Goal: Task Accomplishment & Management: Manage account settings

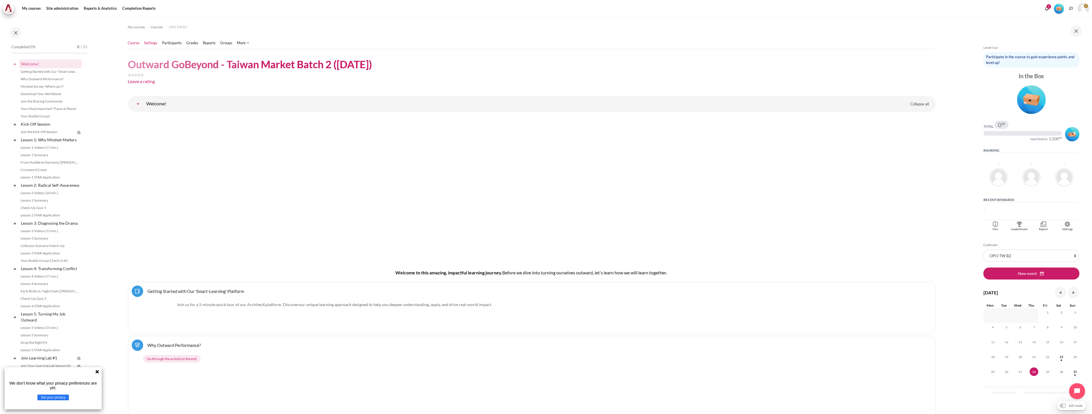
click at [154, 43] on link "Settings" at bounding box center [150, 43] width 13 height 6
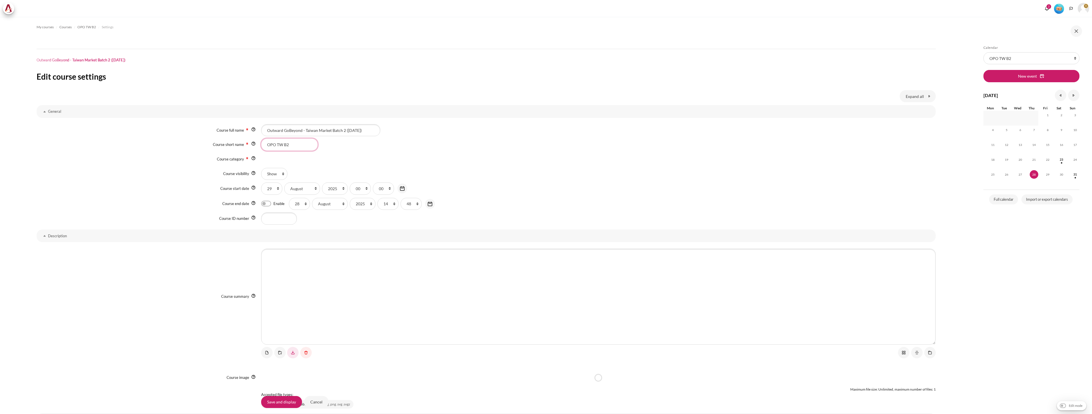
click at [289, 148] on input "OPO TW B2" at bounding box center [289, 145] width 57 height 12
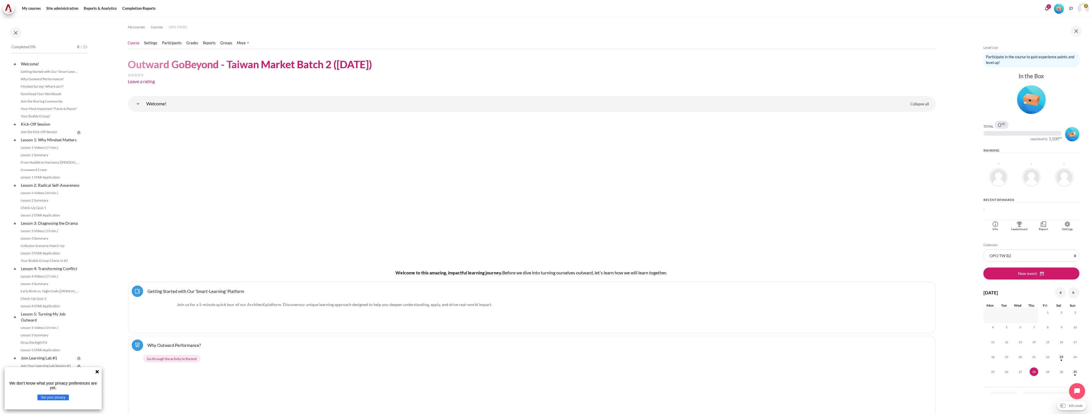
click at [171, 46] on ul "Course Settings Participants" at bounding box center [190, 42] width 125 height 11
click at [172, 42] on link "Participants" at bounding box center [172, 43] width 20 height 6
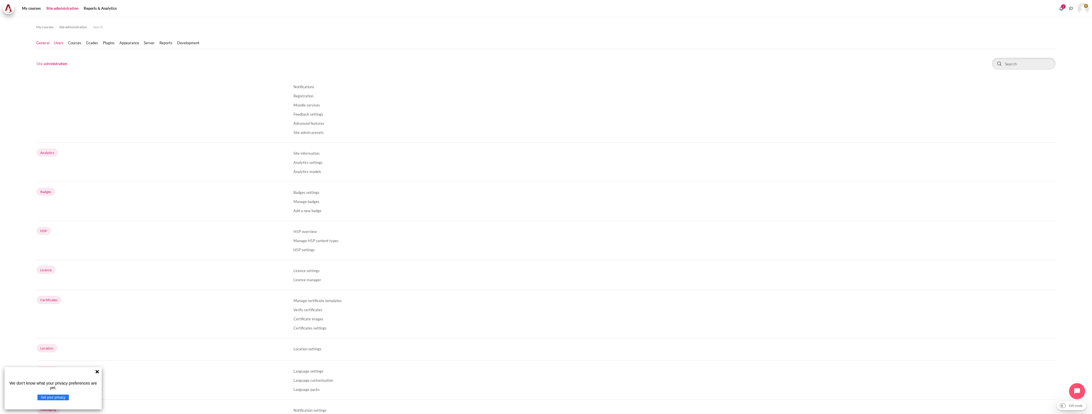
click at [57, 44] on link "Users" at bounding box center [58, 43] width 9 height 6
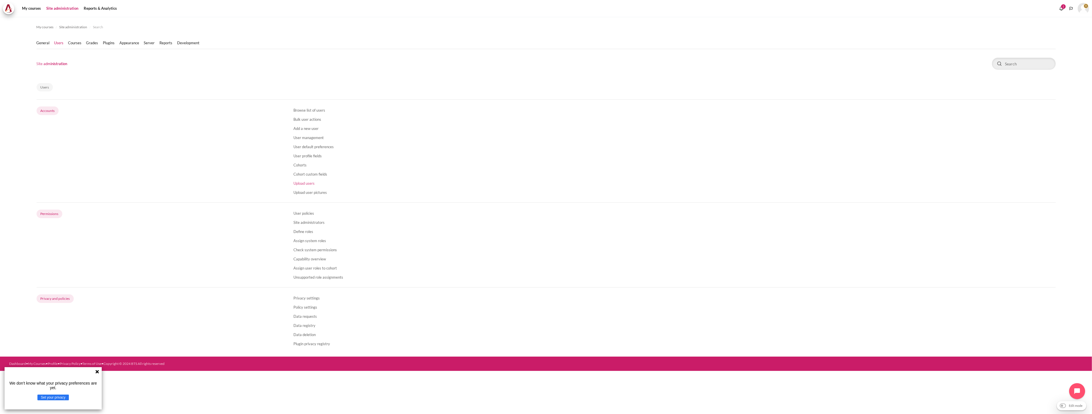
click at [304, 182] on link "Upload users" at bounding box center [303, 183] width 21 height 5
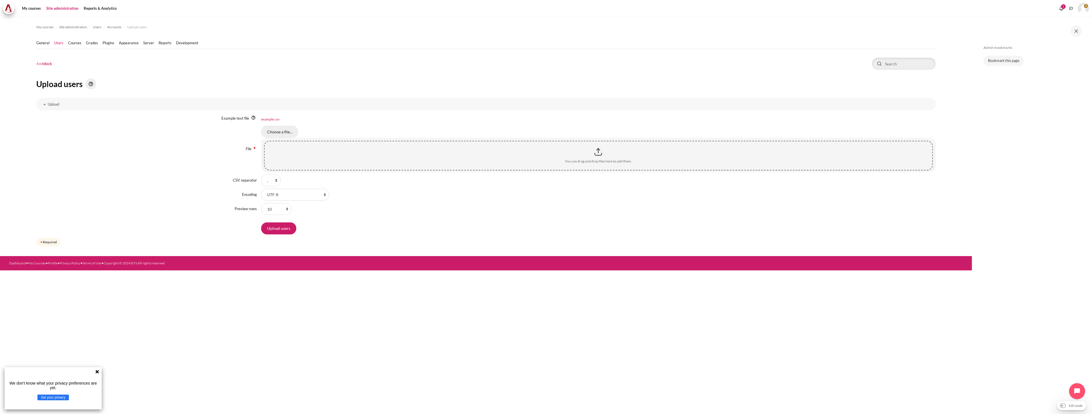
click at [282, 135] on input "Choose a file..." at bounding box center [279, 132] width 37 height 12
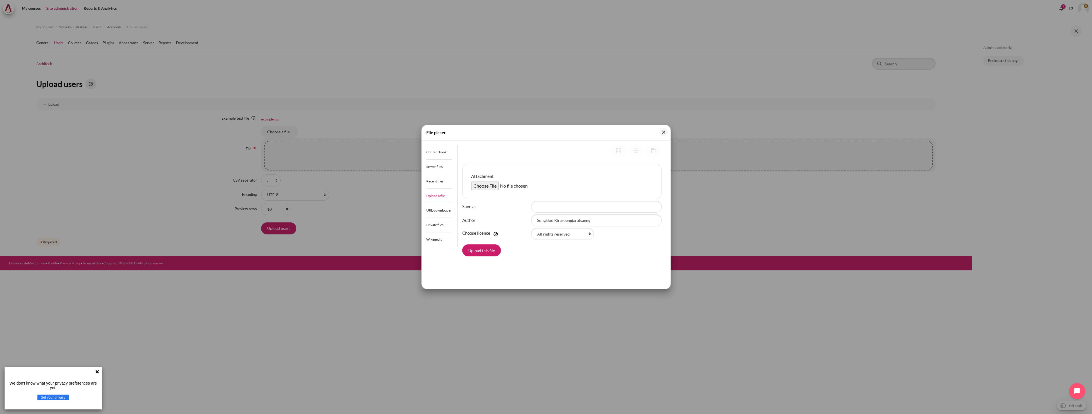
click at [475, 182] on input "Attachment" at bounding box center [514, 186] width 87 height 9
type input "C:\fakepath\Outward GoBeyond - Taiwan Market Batch 2 (28 Aug 2025).csv"
click at [489, 246] on button "Upload this file" at bounding box center [481, 250] width 39 height 12
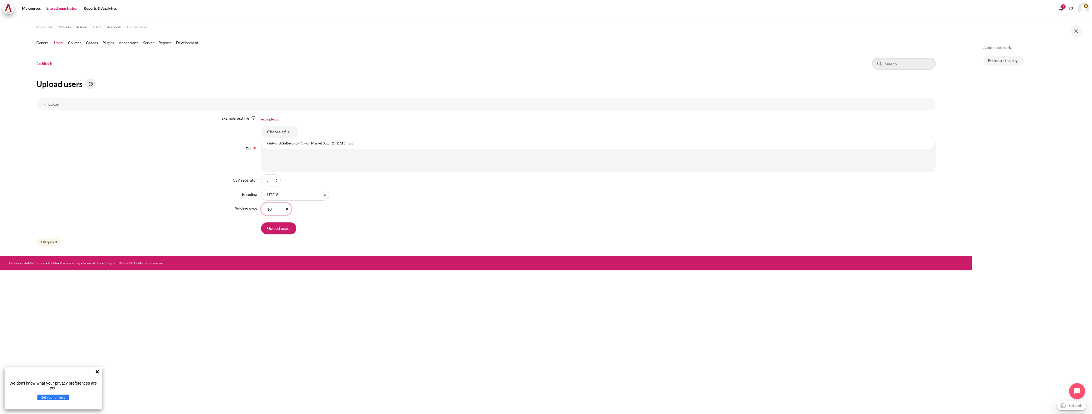
click at [276, 206] on select "10 20 100 1000 100000" at bounding box center [276, 209] width 30 height 12
select select "100"
click at [261, 203] on select "10 20 100 1000 100000" at bounding box center [276, 209] width 30 height 12
click at [282, 226] on input "Upload users" at bounding box center [278, 228] width 35 height 12
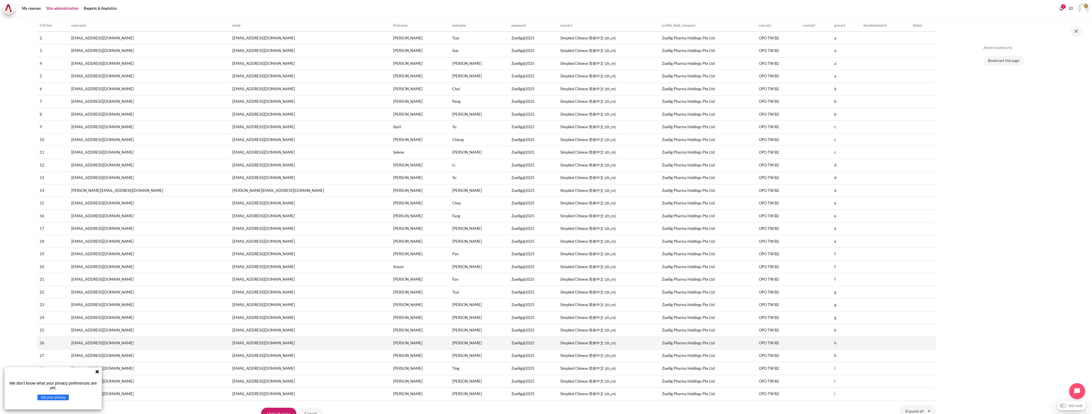
scroll to position [241, 0]
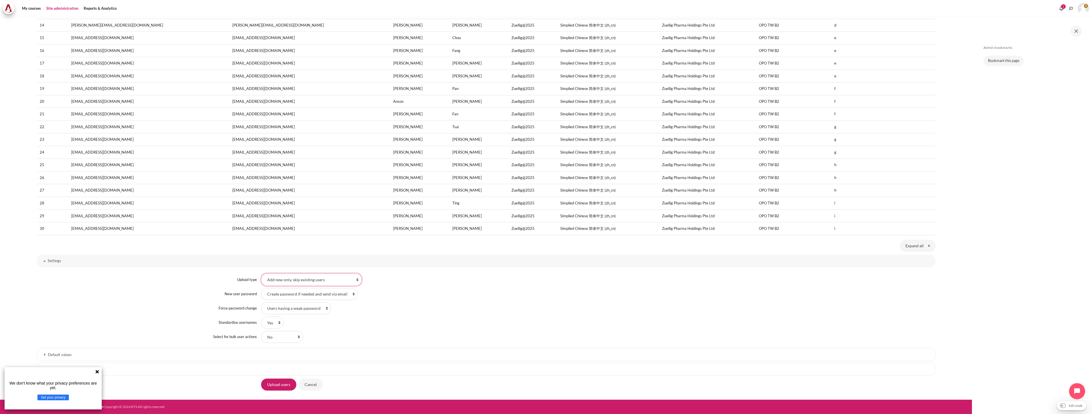
click at [303, 280] on select "Add new only, skip existing users Add all, append number to usernames if needed…" at bounding box center [311, 280] width 101 height 12
select select "2"
click at [261, 274] on select "Add new only, skip existing users Add all, append number to usernames if needed…" at bounding box center [311, 280] width 101 height 12
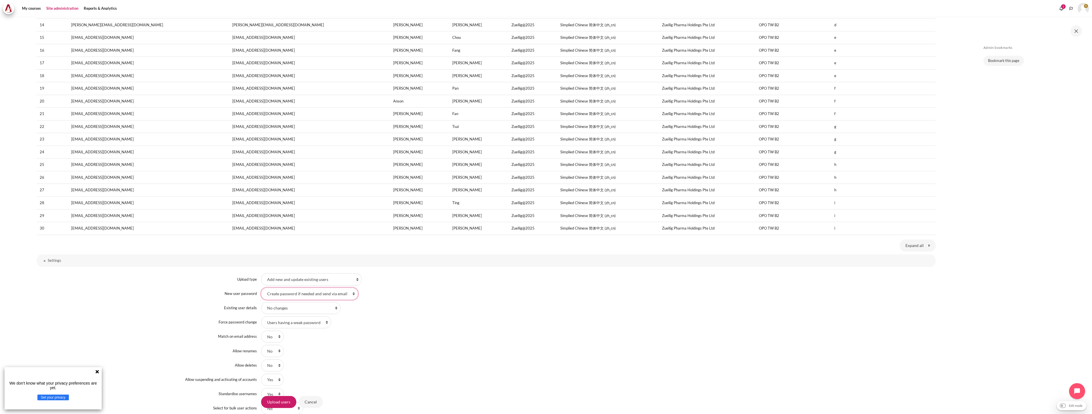
click at [290, 294] on select "Field required in file Create password if needed and send via email" at bounding box center [309, 294] width 97 height 12
select select "0"
click at [261, 288] on select "Field required in file Create password if needed and send via email" at bounding box center [309, 294] width 97 height 12
click at [282, 308] on select "No changes Override with file Override with file and defaults Fill in missing f…" at bounding box center [300, 308] width 79 height 12
select select "1"
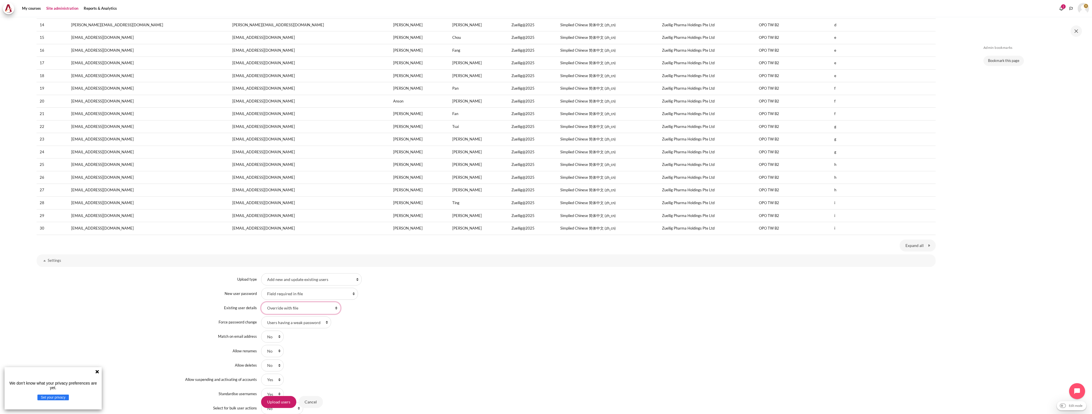
click at [261, 302] on select "No changes Override with file Override with file and defaults Fill in missing f…" at bounding box center [300, 308] width 79 height 12
click at [285, 324] on select "No changes Update" at bounding box center [279, 322] width 37 height 12
click at [261, 317] on select "No changes Update" at bounding box center [279, 322] width 37 height 12
click at [298, 338] on select "Users having a weak password None All" at bounding box center [296, 337] width 70 height 12
select select "2"
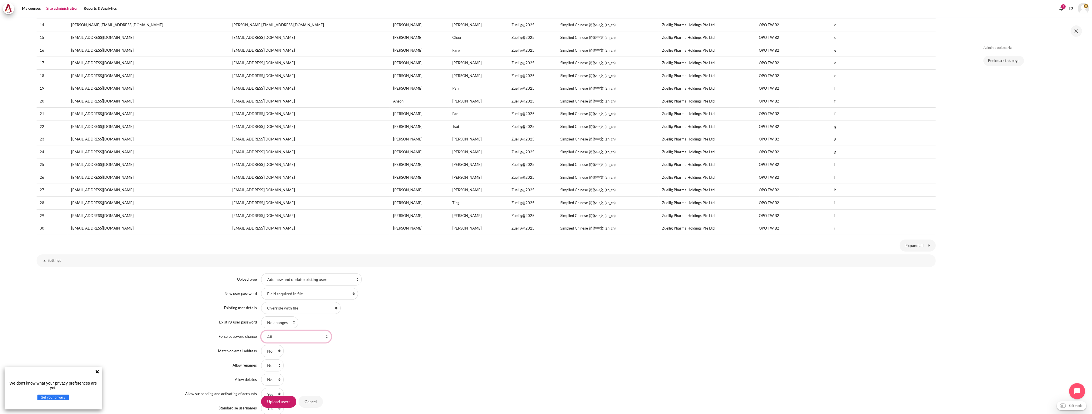
click at [261, 331] on select "Users having a weak password None All" at bounding box center [296, 337] width 70 height 12
click at [343, 362] on div "No Yes" at bounding box center [598, 366] width 674 height 12
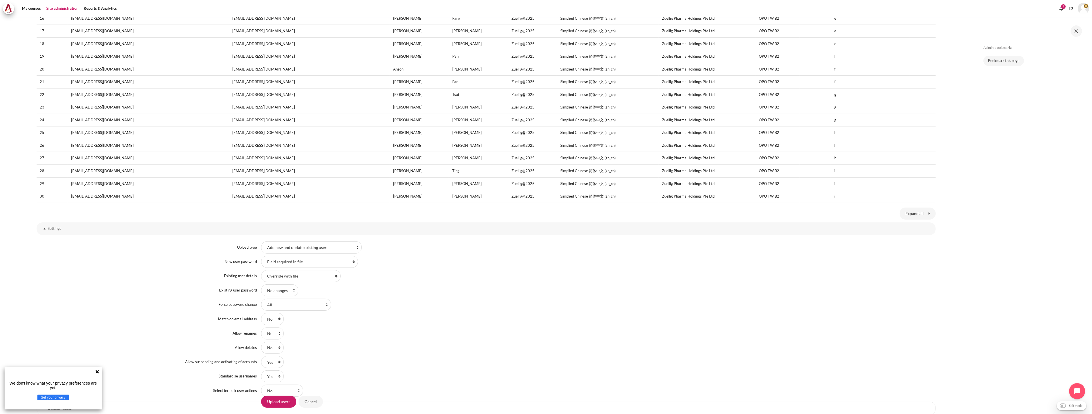
scroll to position [327, 0]
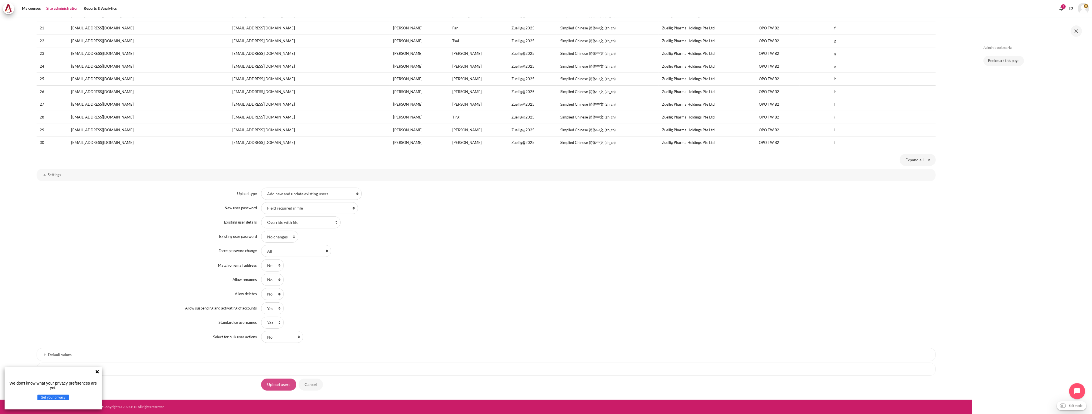
click at [272, 386] on input "Upload users" at bounding box center [278, 385] width 35 height 12
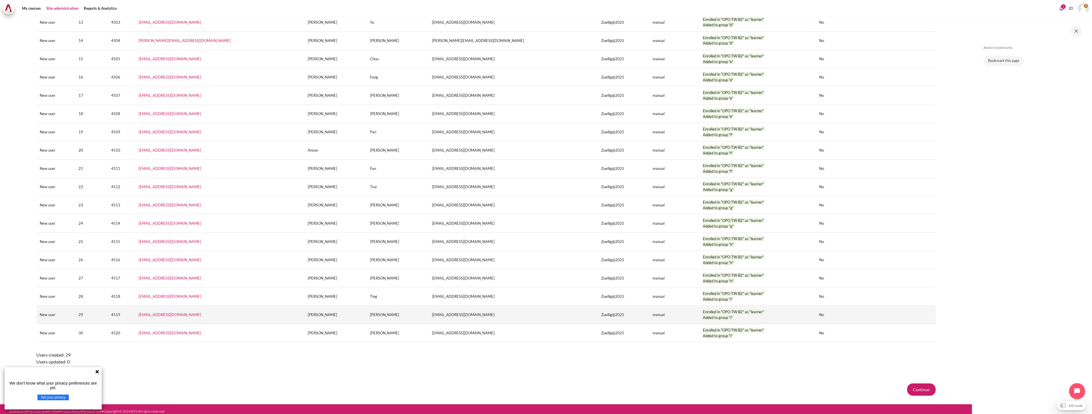
scroll to position [300, 0]
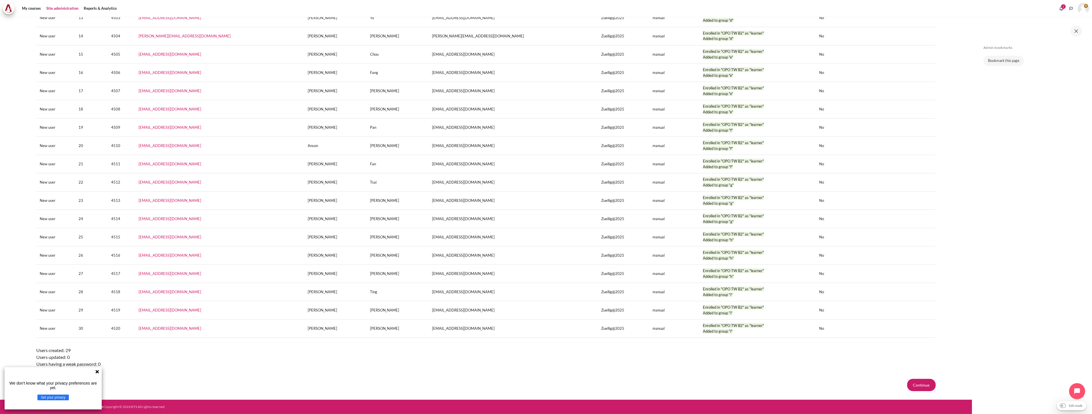
click at [95, 372] on icon at bounding box center [97, 372] width 5 height 5
click at [924, 383] on button "Continue" at bounding box center [921, 385] width 29 height 12
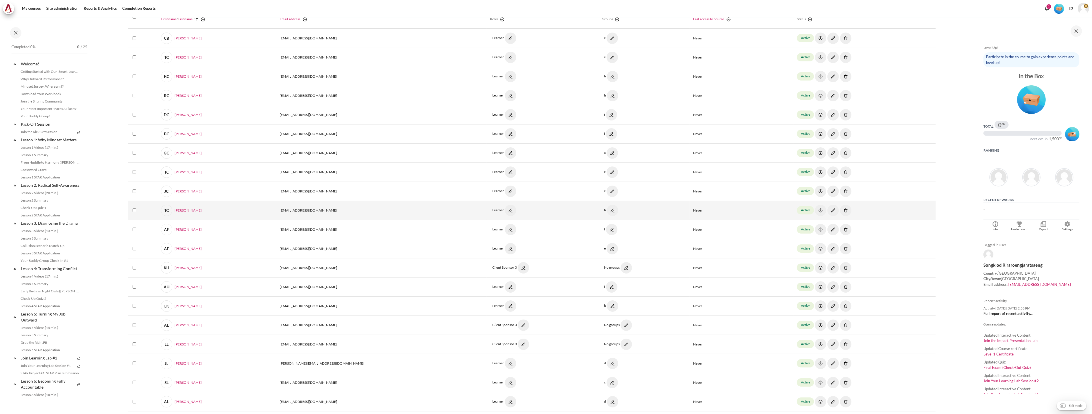
scroll to position [312, 0]
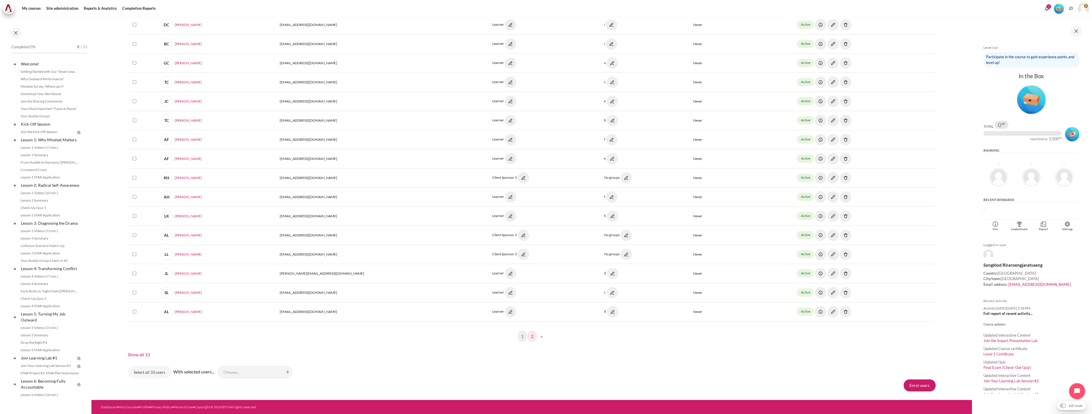
click at [527, 335] on link "2" at bounding box center [531, 336] width 9 height 11
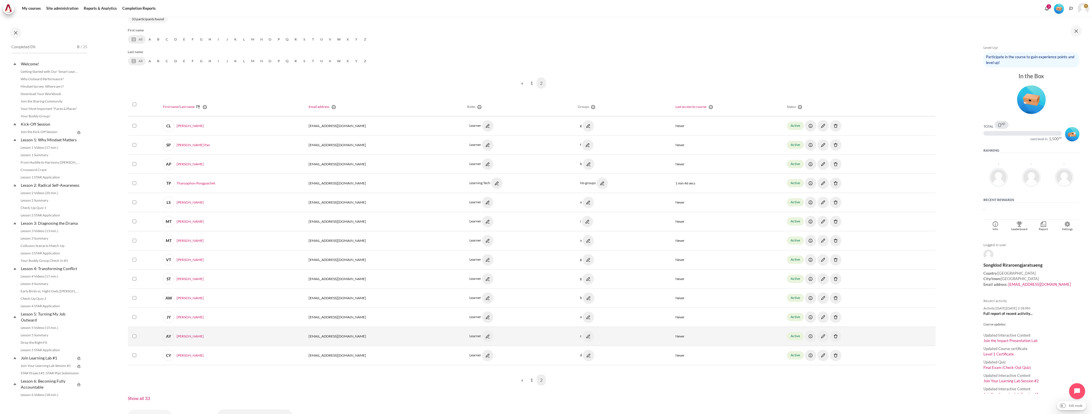
scroll to position [178, 0]
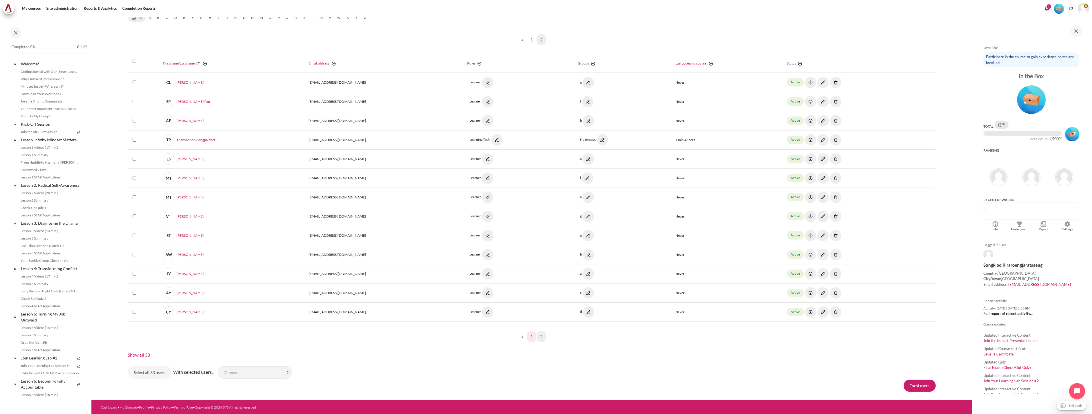
click at [527, 336] on link "1" at bounding box center [531, 336] width 9 height 11
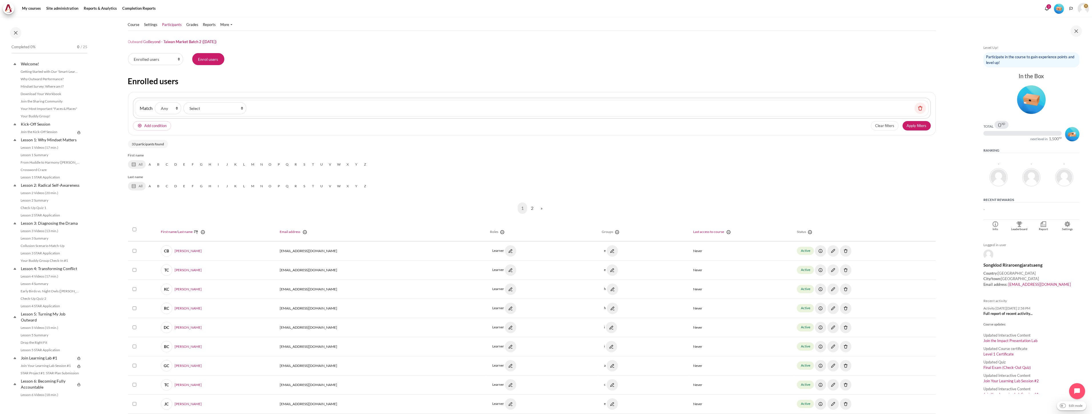
scroll to position [0, 0]
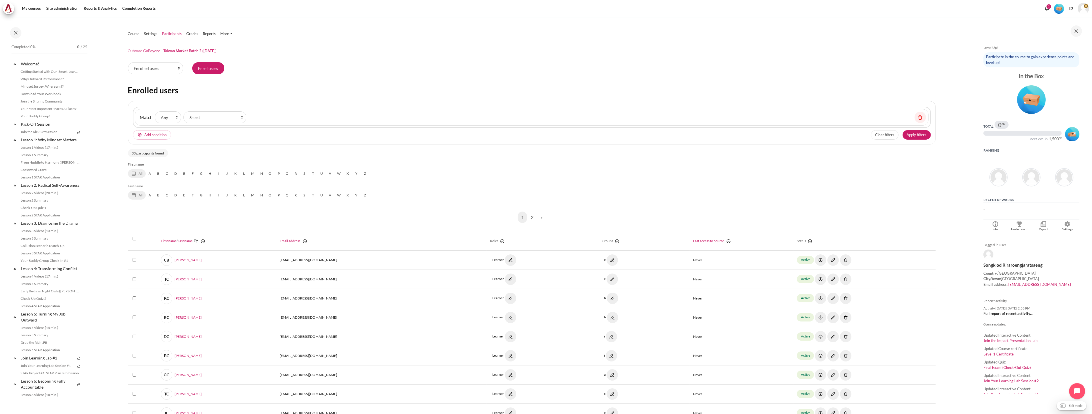
click at [165, 51] on h1 "Outward GoBeyond - Taiwan Market Batch 2 (Sep 2025)" at bounding box center [172, 51] width 89 height 5
click at [133, 36] on link "Course" at bounding box center [134, 34] width 12 height 6
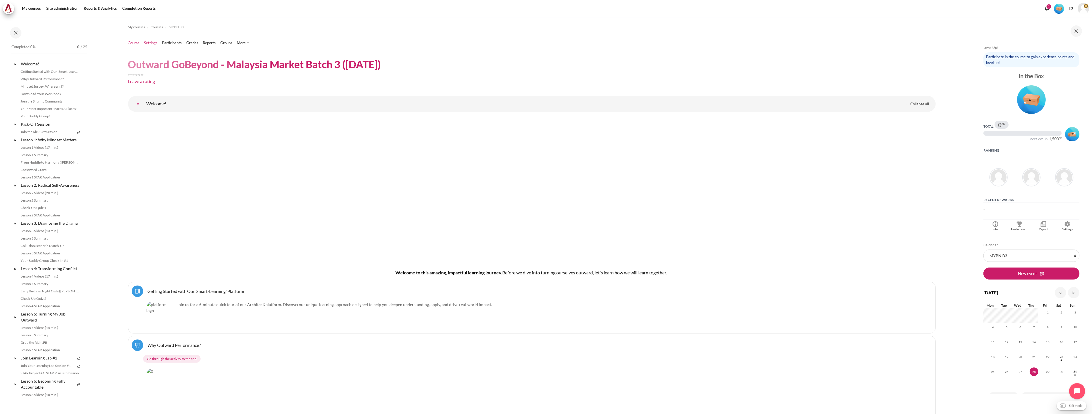
click at [149, 44] on link "Settings" at bounding box center [150, 43] width 13 height 6
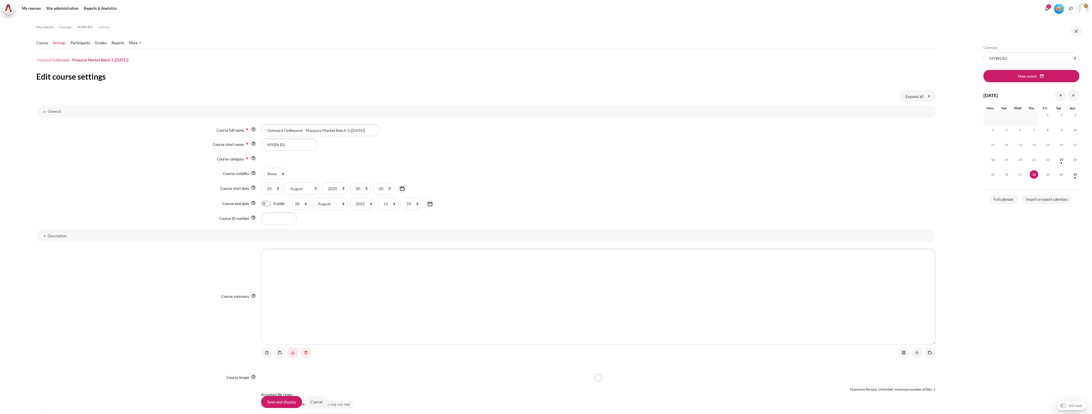
click at [238, 146] on div "Course short name MYBN B3" at bounding box center [486, 145] width 899 height 12
click at [278, 146] on input "MYBN B3" at bounding box center [289, 145] width 57 height 12
